Goal: Navigation & Orientation: Find specific page/section

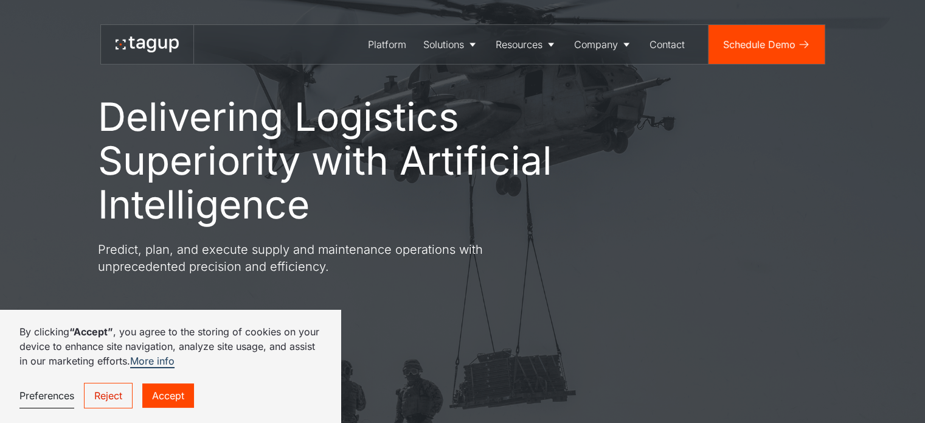
click at [163, 394] on link "Accept" at bounding box center [168, 395] width 52 height 24
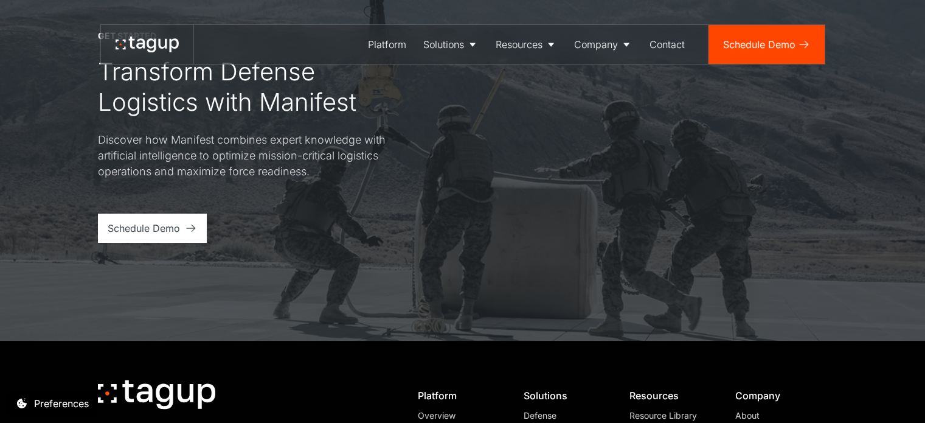
scroll to position [4620, 0]
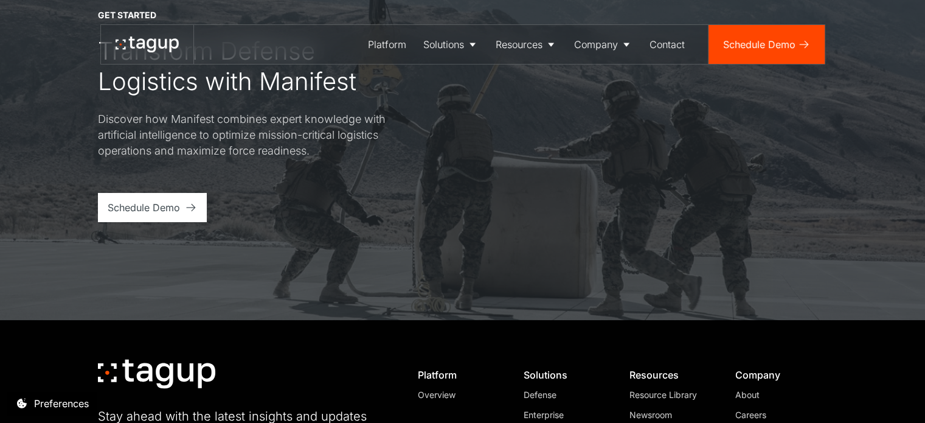
click at [745, 388] on div "About" at bounding box center [777, 394] width 83 height 13
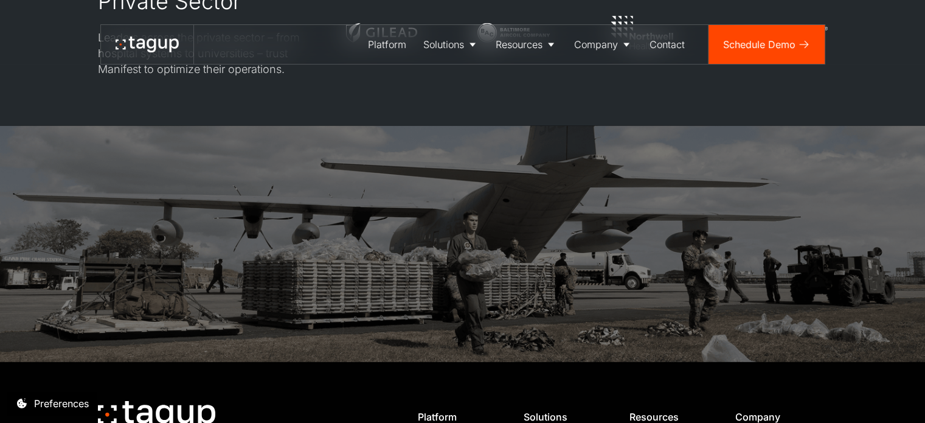
scroll to position [3285, 0]
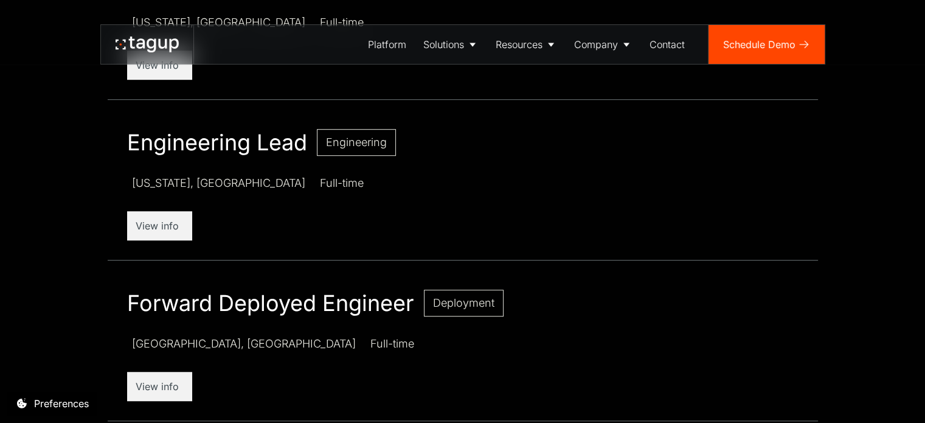
scroll to position [730, 0]
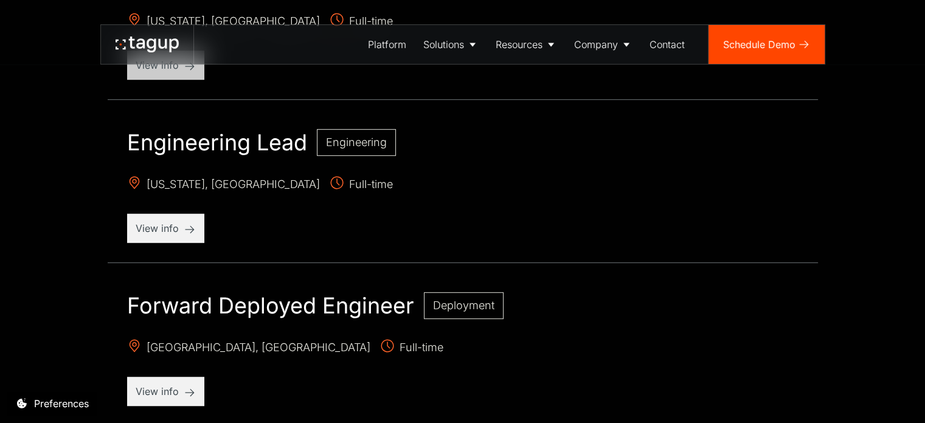
click at [151, 65] on p "View info" at bounding box center [166, 65] width 60 height 15
